Goal: Obtain resource: Download file/media

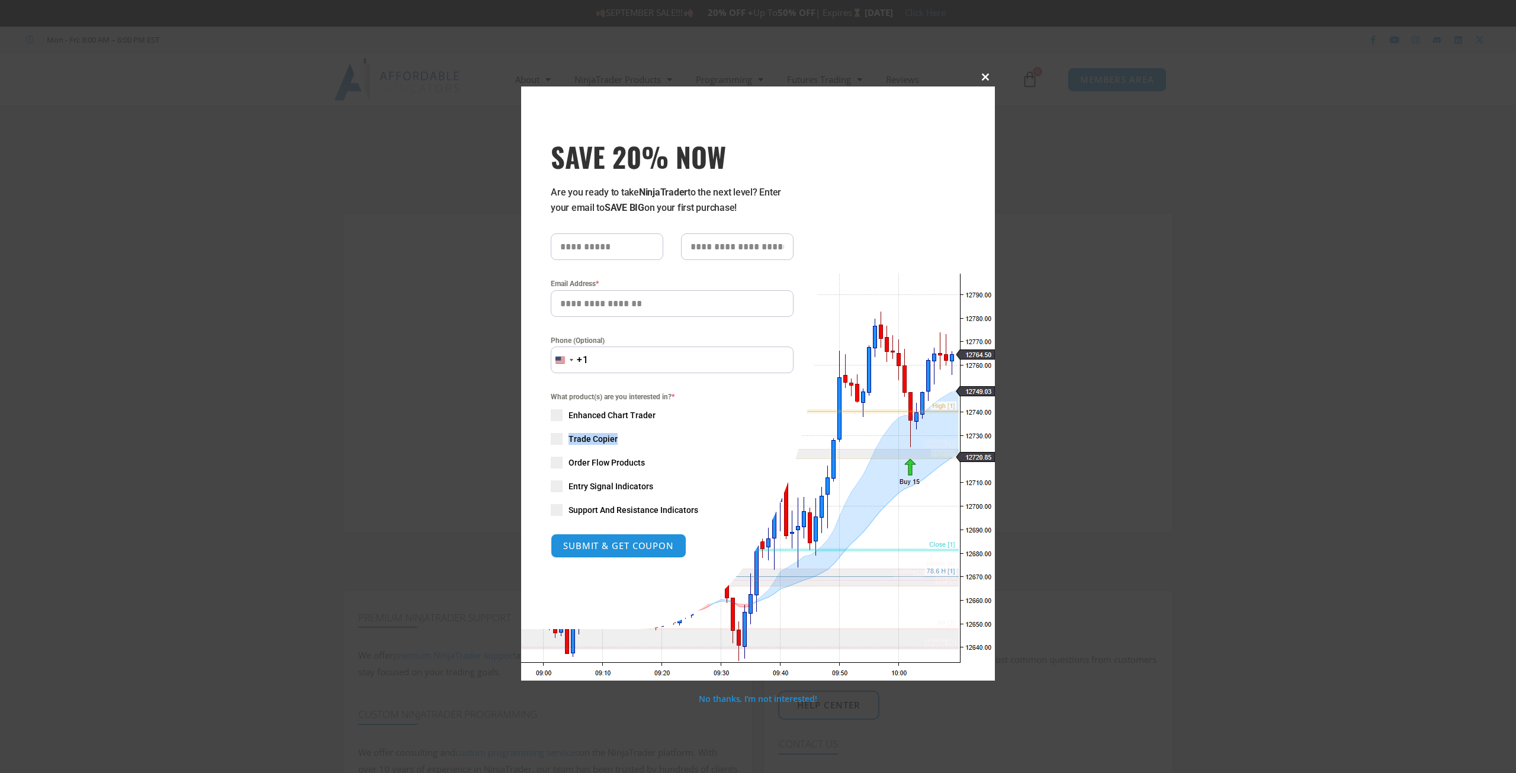
click at [778, 421] on div "What product(s) are you interested in? * Enhanced Chart Trader Trade Copier Ord…" at bounding box center [672, 453] width 243 height 124
click at [991, 74] on span at bounding box center [985, 76] width 19 height 7
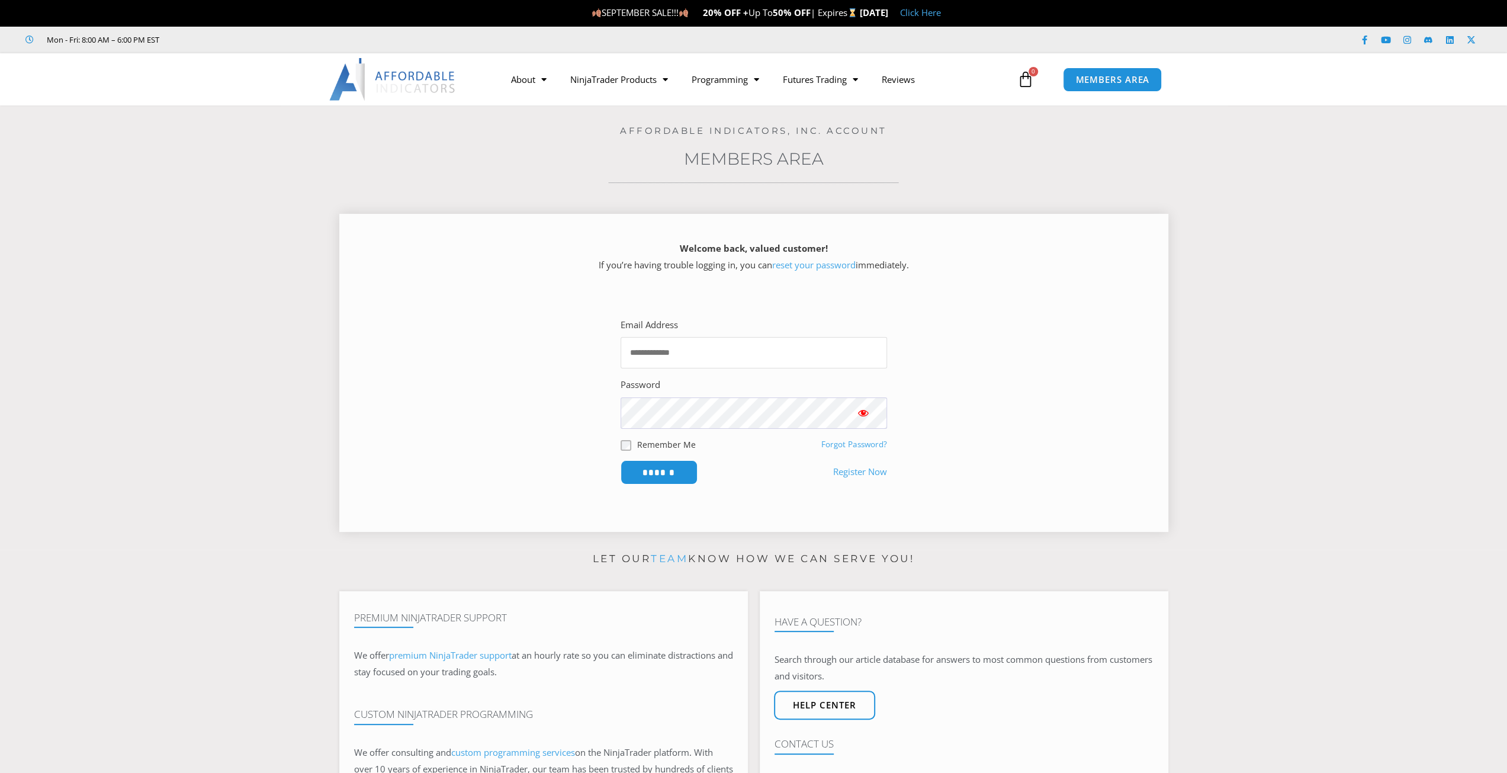
click at [745, 359] on input "Email Address" at bounding box center [754, 352] width 266 height 31
type input "**********"
click at [672, 467] on input "******" at bounding box center [658, 472] width 81 height 25
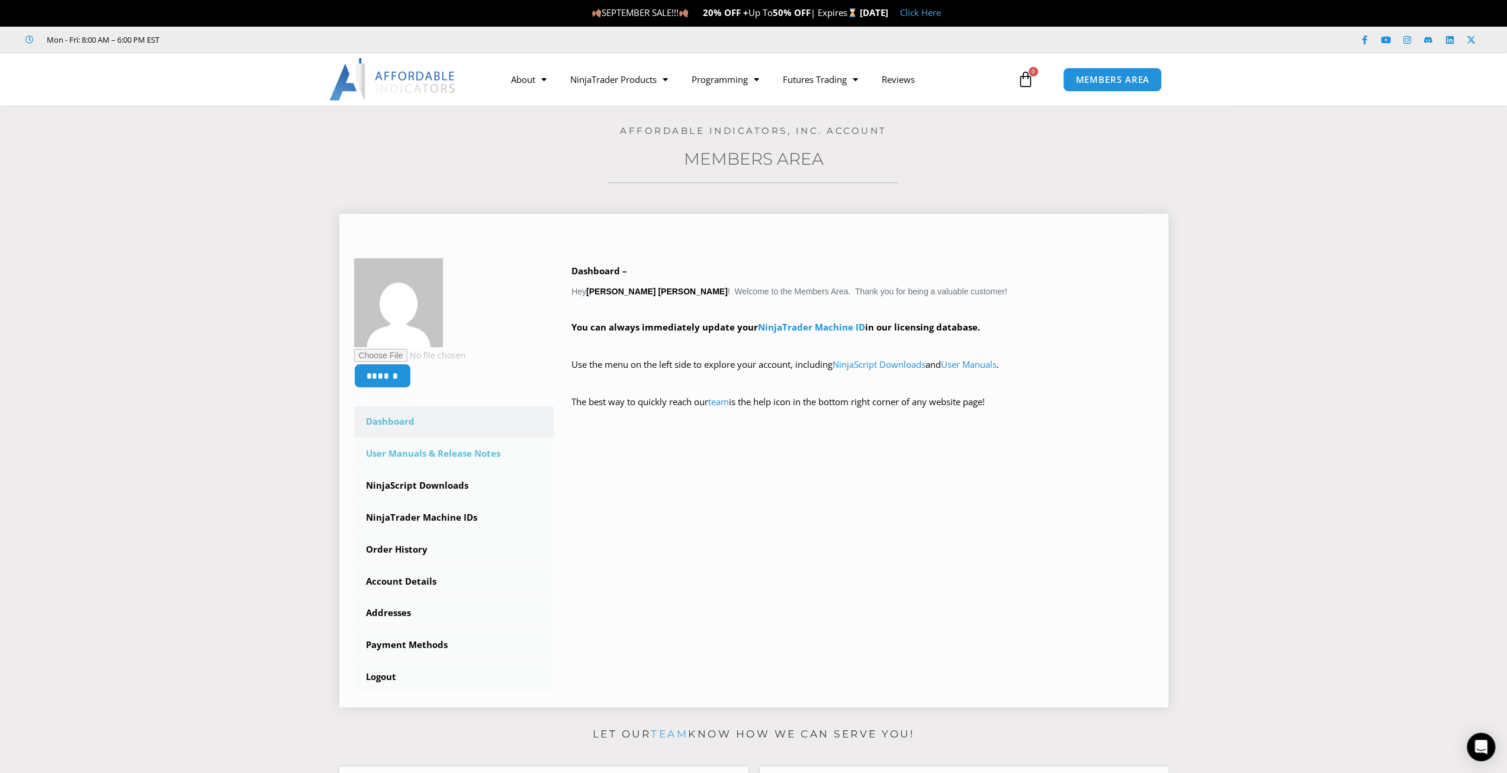
click at [487, 462] on link "User Manuals & Release Notes" at bounding box center [454, 453] width 200 height 31
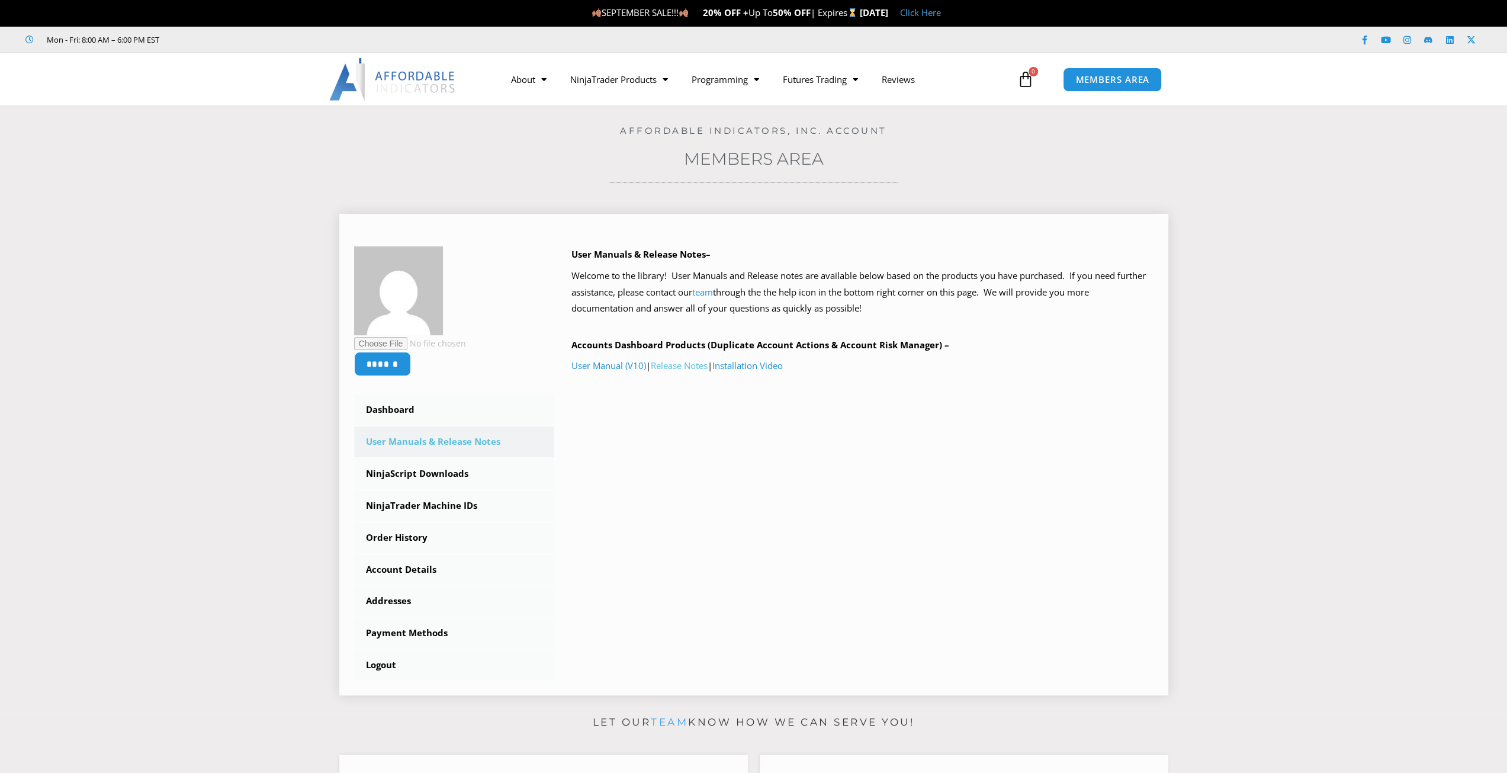
click at [690, 363] on link "Release Notes" at bounding box center [679, 365] width 57 height 12
click at [615, 364] on link "User Manual (V10)" at bounding box center [608, 365] width 75 height 12
click at [759, 368] on link "Installation Video" at bounding box center [747, 365] width 70 height 12
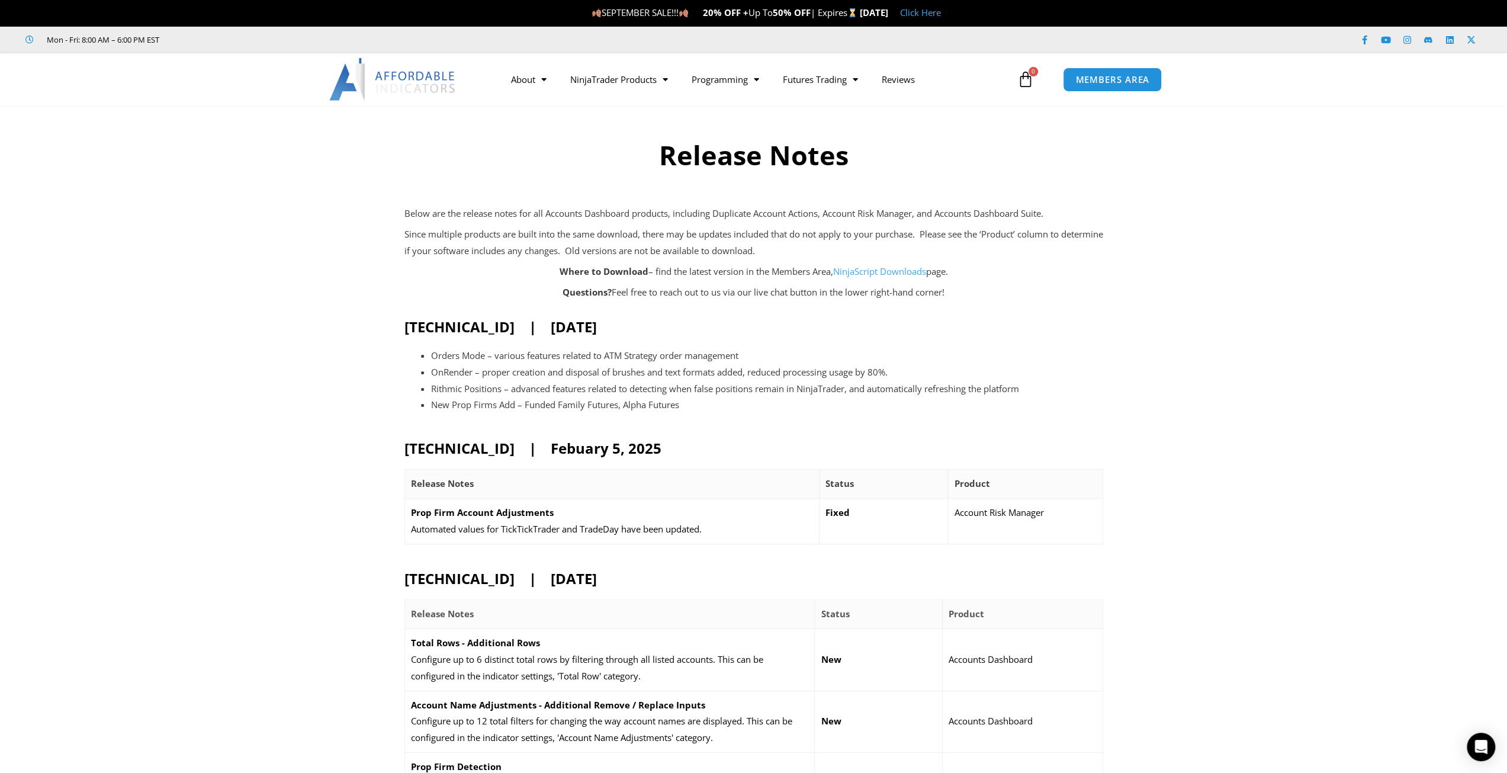
click at [754, 415] on div "Orders Mode – various features related to ATM Strategy order management OnRende…" at bounding box center [753, 387] width 699 height 79
click at [866, 275] on link "NinjaScript Downloads" at bounding box center [879, 271] width 93 height 12
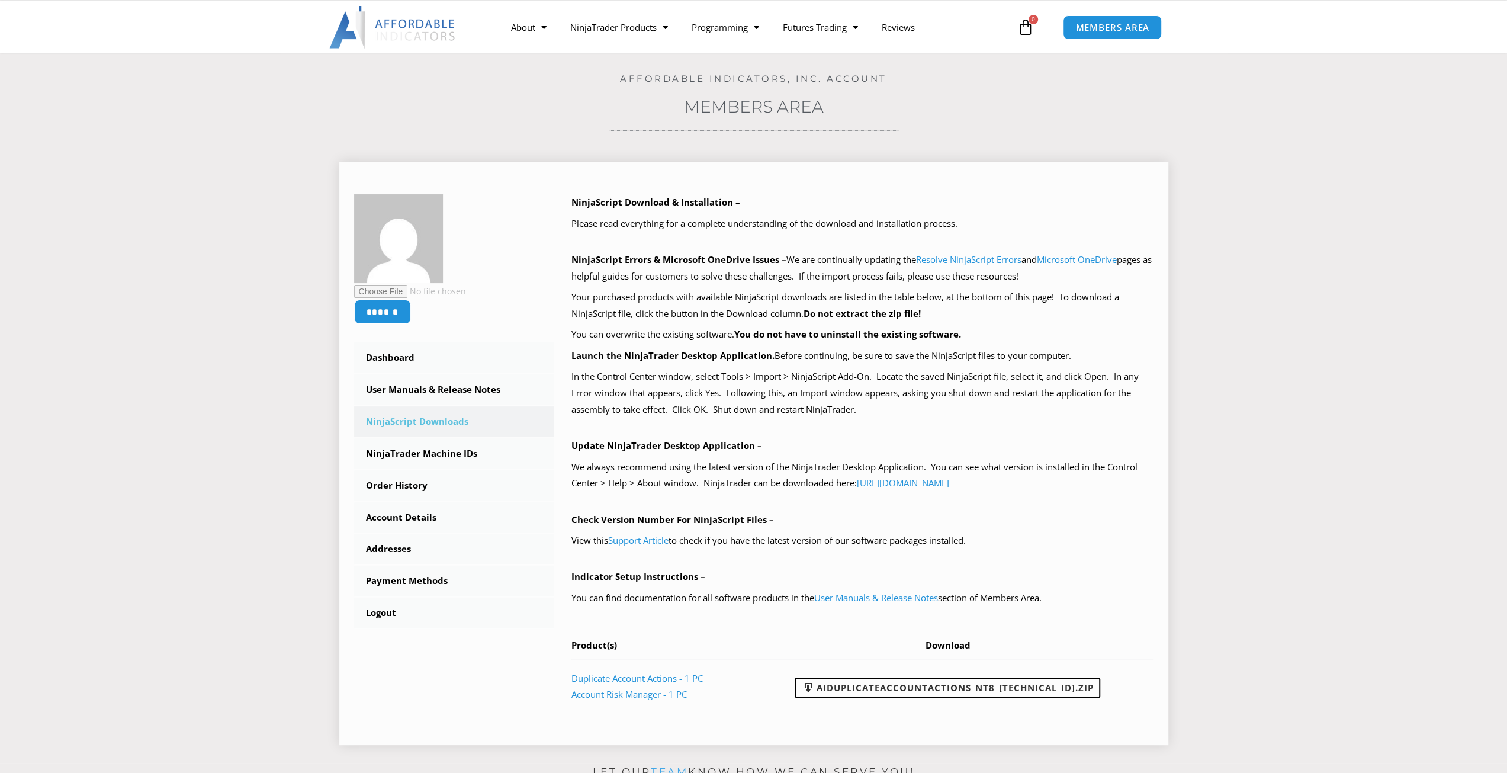
scroll to position [118, 0]
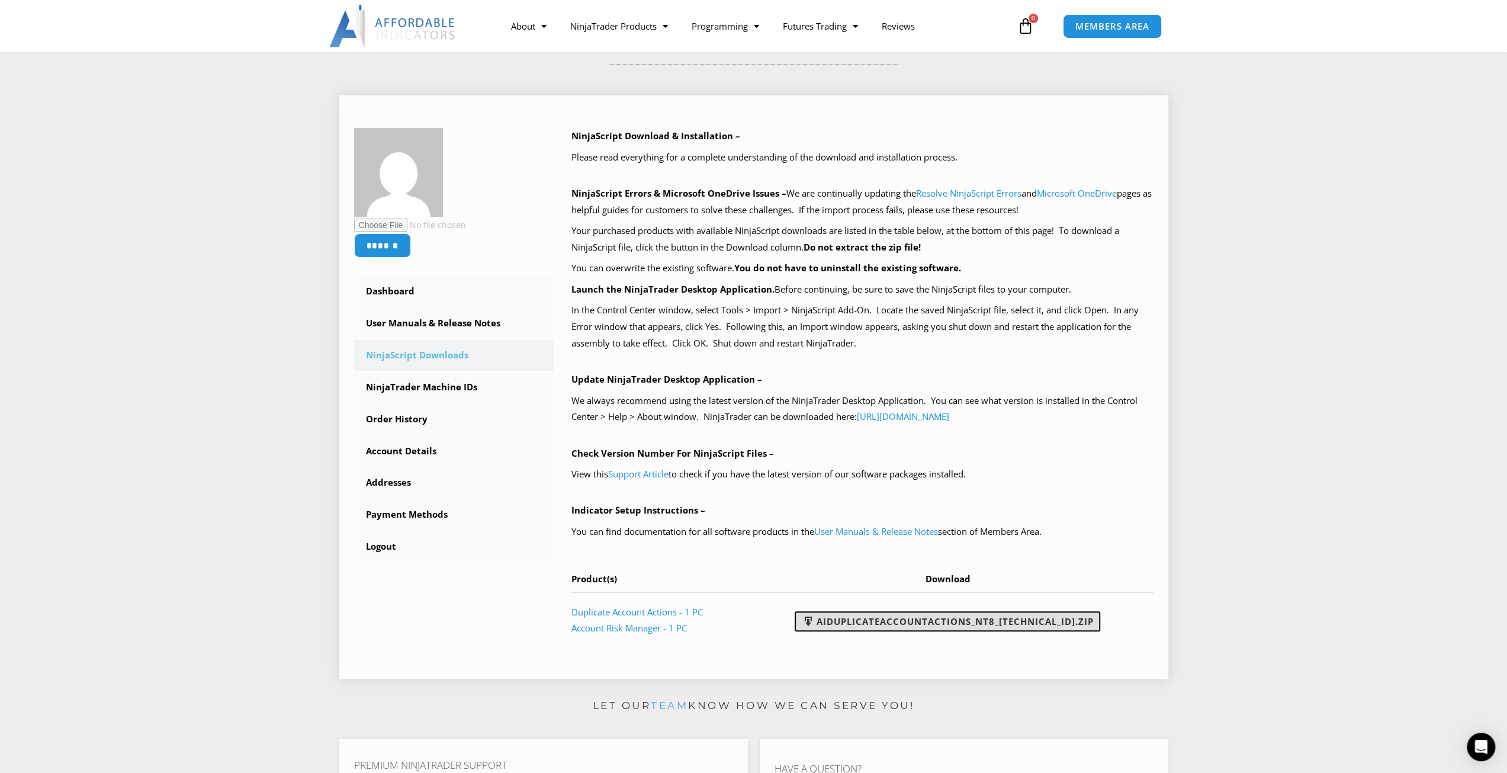
click at [898, 623] on link "AIDuplicateAccountActions_NT8_[TECHNICAL_ID].zip" at bounding box center [948, 621] width 306 height 20
